Goal: Check status: Check status

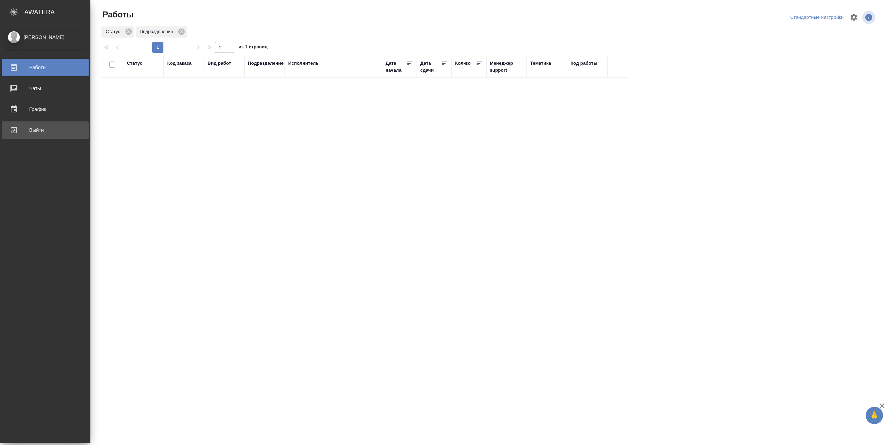
click at [52, 132] on div "Выйти" at bounding box center [45, 130] width 80 height 10
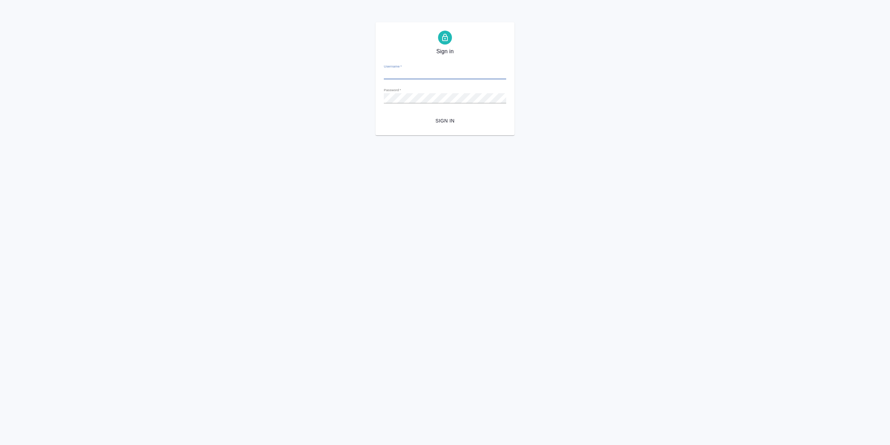
type input "[EMAIL_ADDRESS][DOMAIN_NAME]"
click at [431, 125] on span "Sign in" at bounding box center [444, 120] width 111 height 9
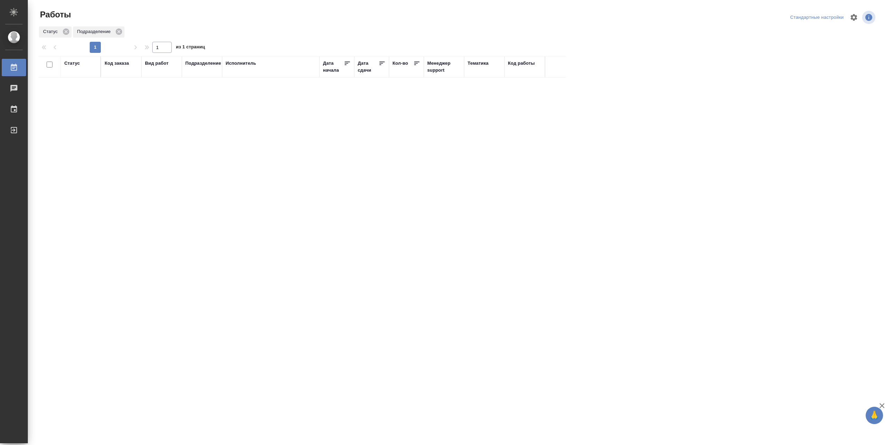
click at [72, 64] on div "Статус" at bounding box center [72, 63] width 16 height 7
click at [74, 95] on div "Подбор Готов к работе" at bounding box center [74, 80] width 20 height 27
click at [128, 139] on div "В работе" at bounding box center [157, 135] width 104 height 13
